Goal: Task Accomplishment & Management: Complete application form

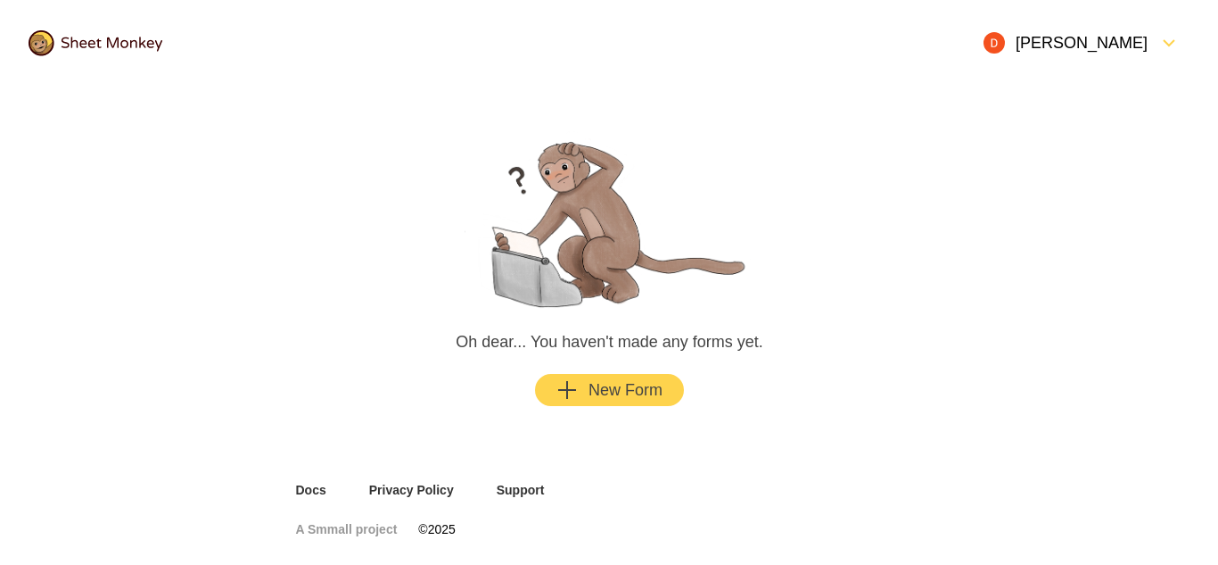
scroll to position [16, 0]
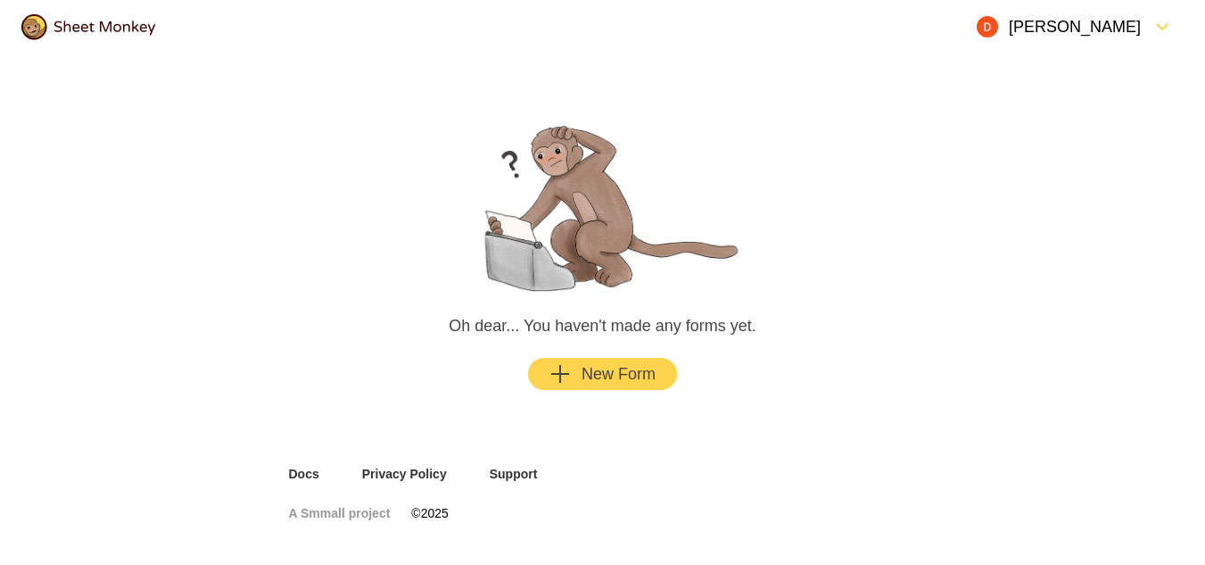
click at [623, 373] on div "New Form" at bounding box center [602, 373] width 106 height 21
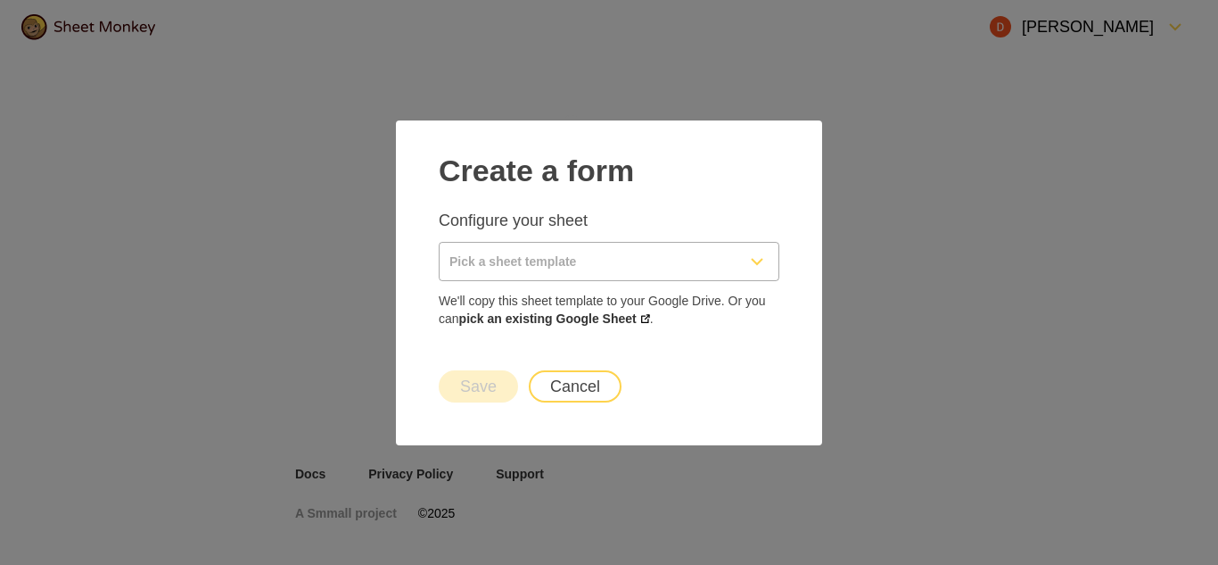
click at [762, 257] on icon "FormDown" at bounding box center [757, 261] width 21 height 21
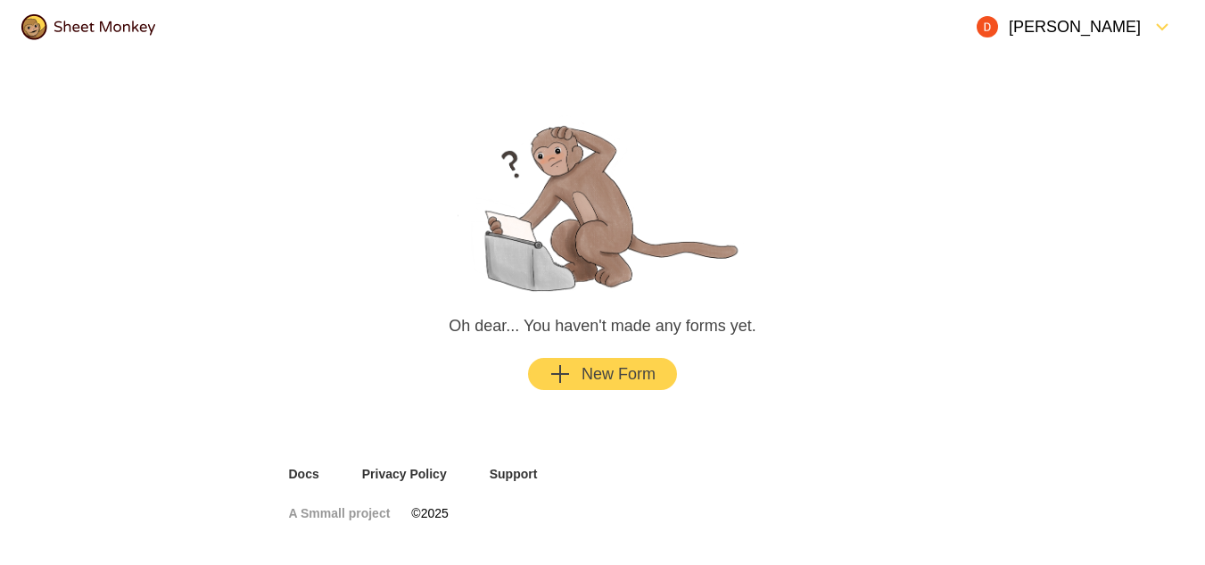
click at [572, 380] on div "button" at bounding box center [576, 373] width 11 height 21
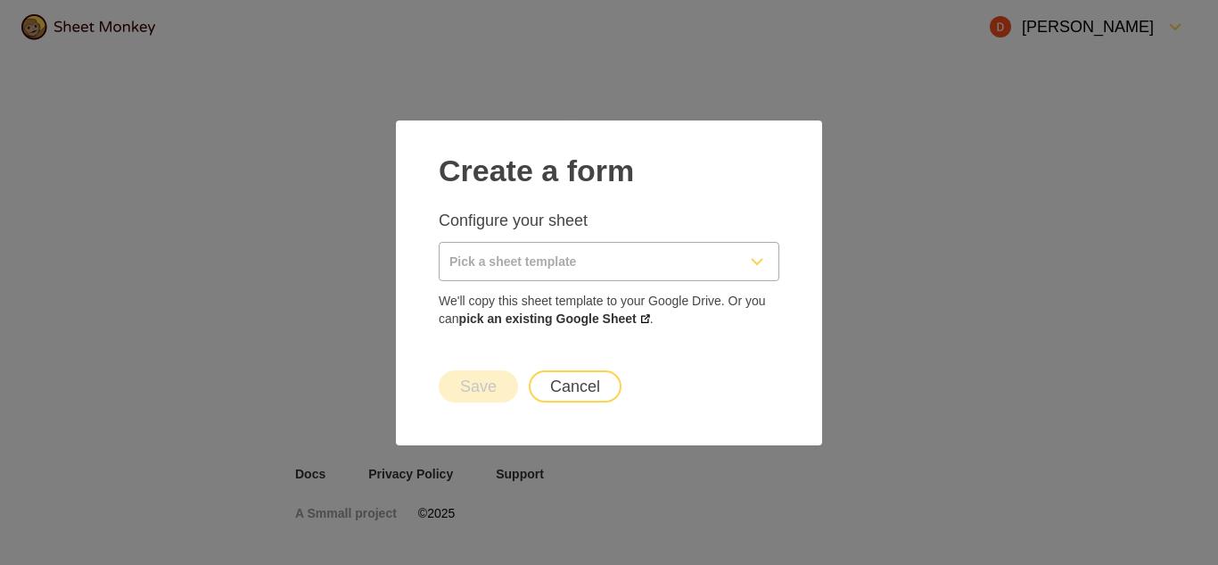
click at [550, 264] on input "Pick a sheet template" at bounding box center [588, 261] width 296 height 37
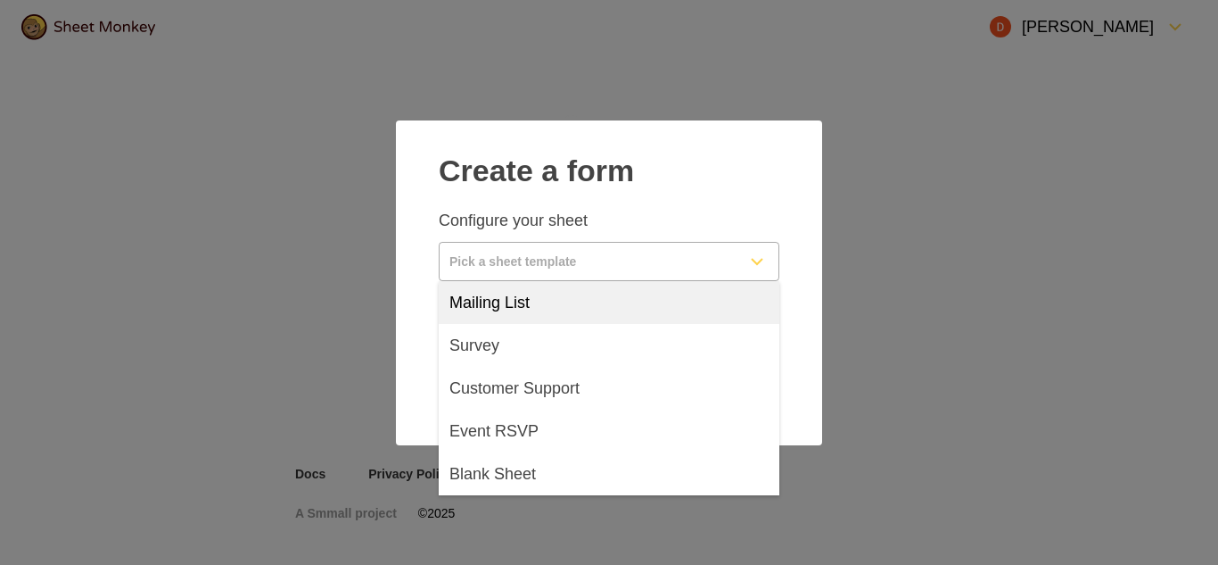
click at [518, 299] on span "Mailing List" at bounding box center [490, 302] width 80 height 21
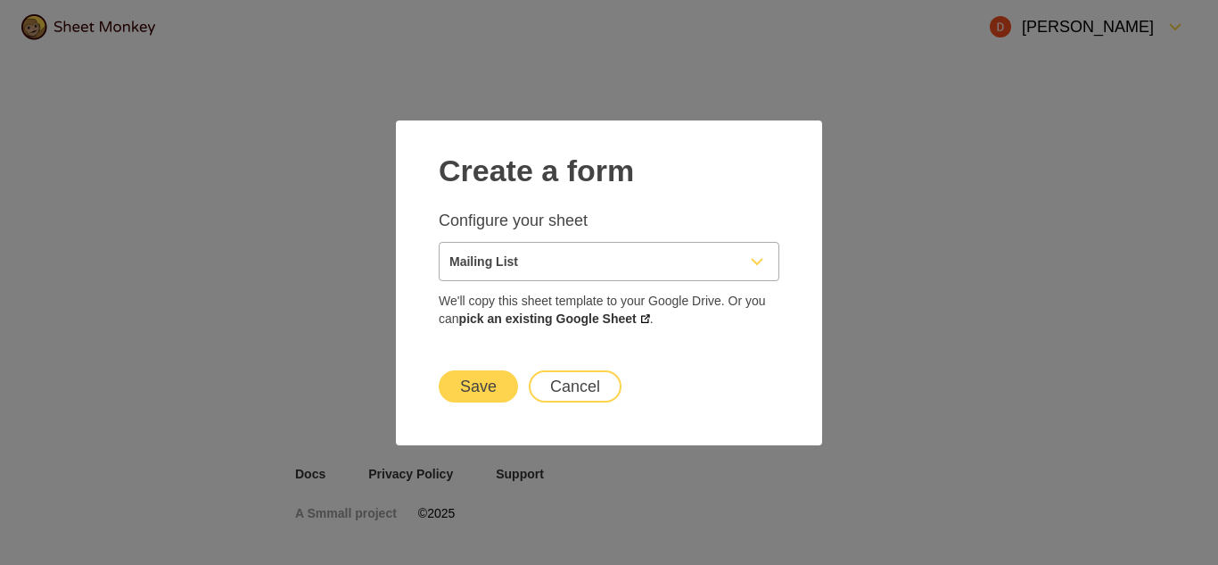
click at [558, 250] on input "Mailing List" at bounding box center [588, 261] width 296 height 37
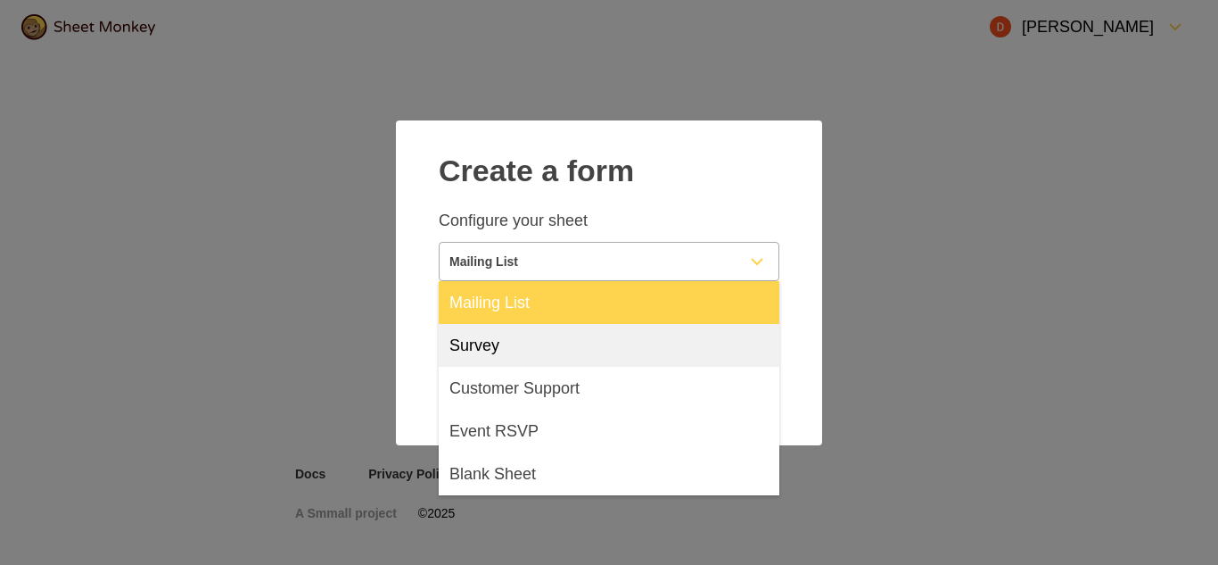
click at [485, 353] on span "Survey" at bounding box center [475, 344] width 50 height 21
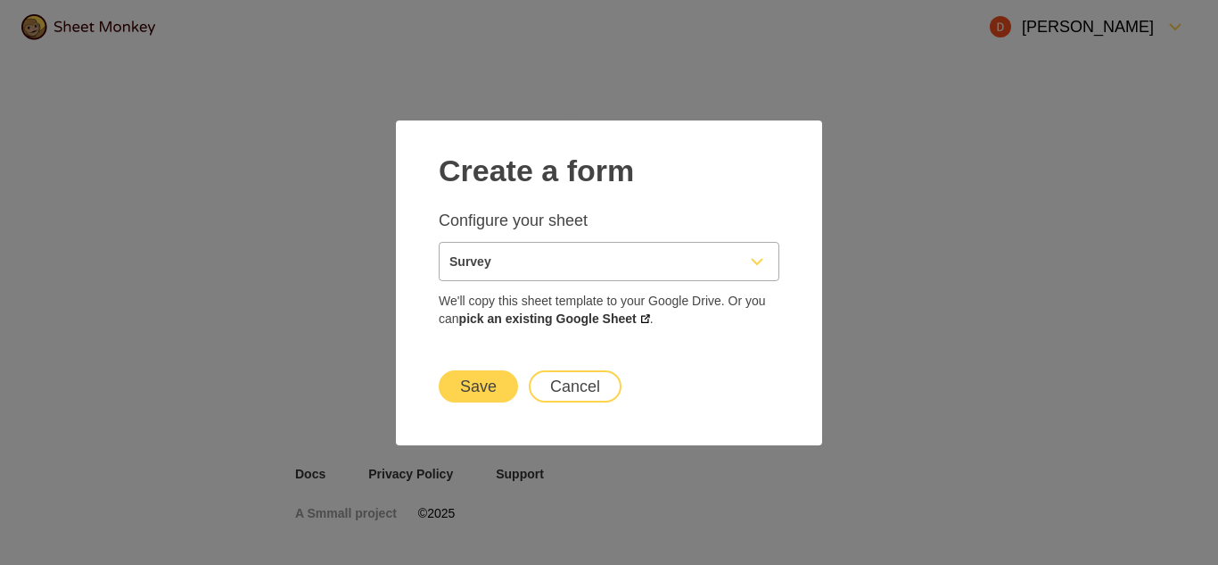
click at [540, 249] on input "Survey" at bounding box center [588, 261] width 296 height 37
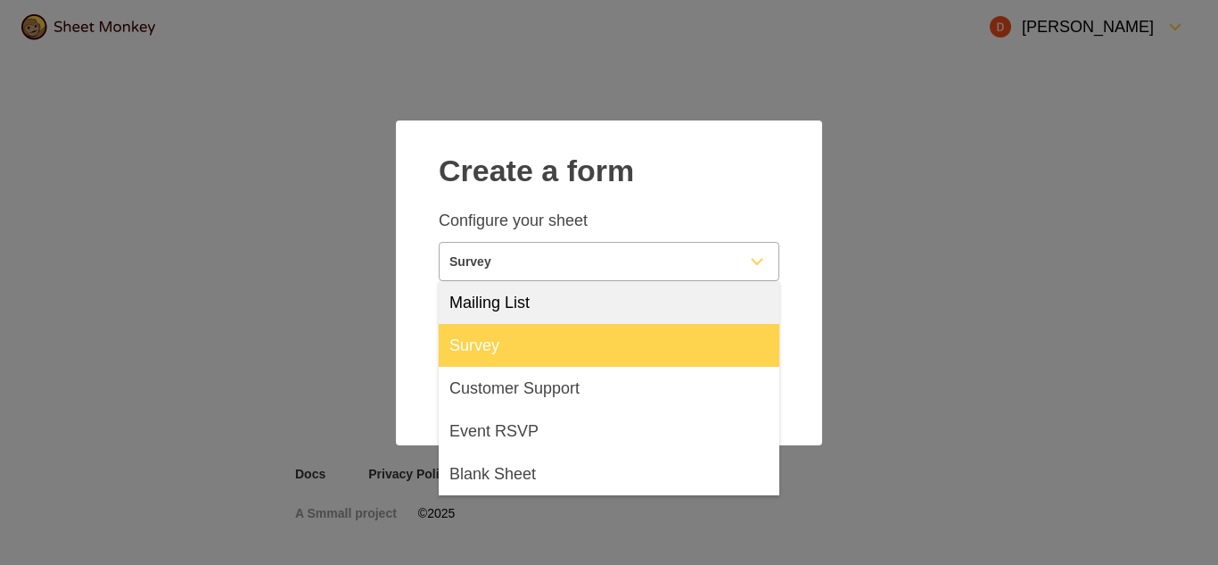
click at [598, 290] on div "Mailing List" at bounding box center [609, 302] width 341 height 43
type input "Mailing List"
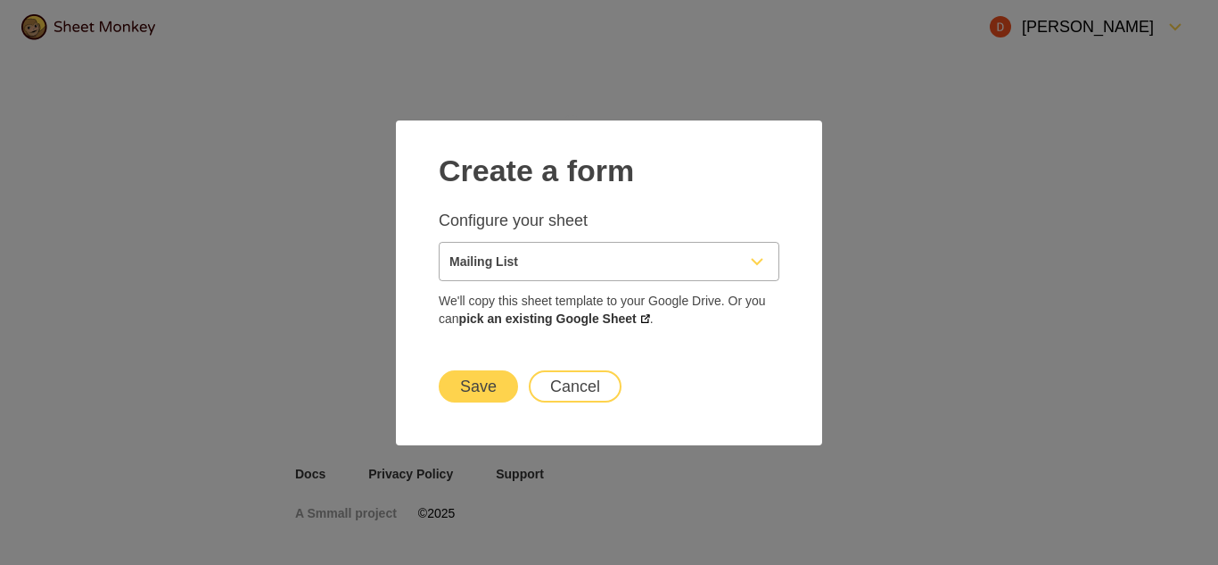
click at [471, 398] on button "Save" at bounding box center [478, 386] width 79 height 32
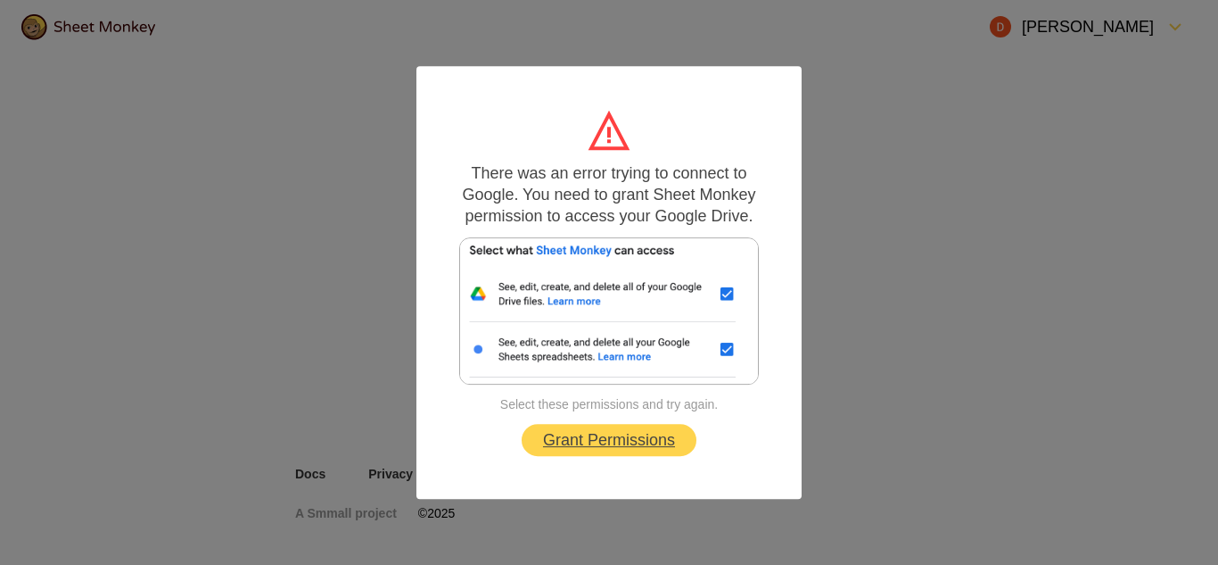
click at [624, 449] on link "Grant Permissions" at bounding box center [609, 440] width 175 height 32
